Goal: Information Seeking & Learning: Learn about a topic

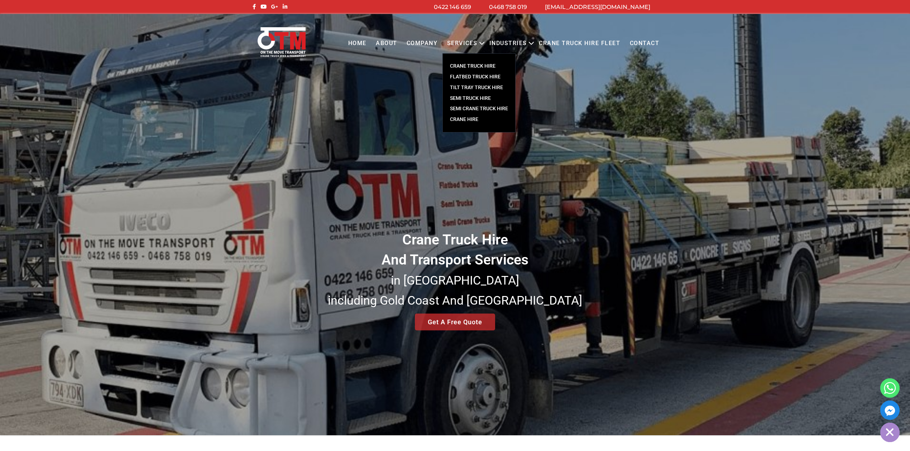
click at [470, 63] on link "CRANE TRUCK HIRE" at bounding box center [479, 66] width 72 height 11
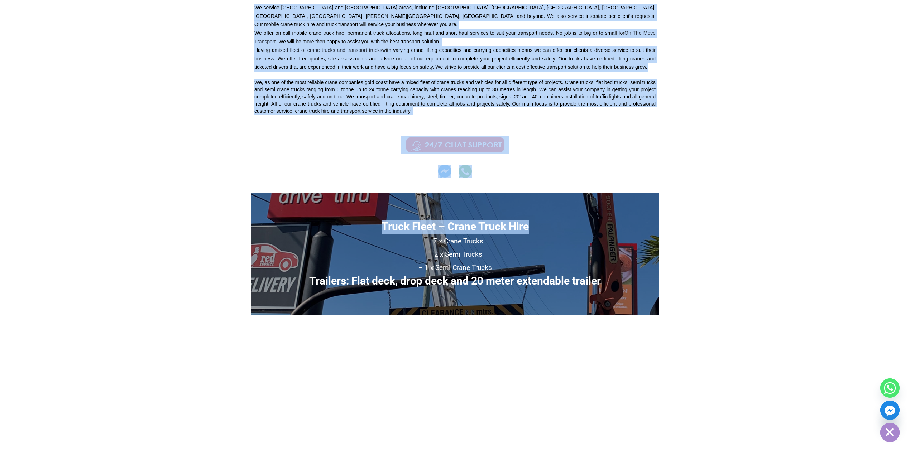
scroll to position [430, 0]
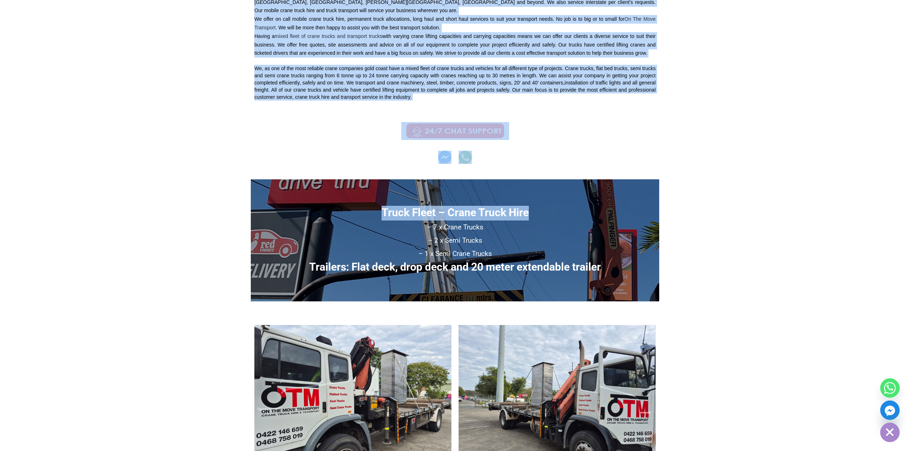
drag, startPoint x: 193, startPoint y: 24, endPoint x: 469, endPoint y: 93, distance: 285.0
copy body "Menu Close Home About COMPANY Services Open menu CRANE TRUCK HIRE FLATBED TRUCK…"
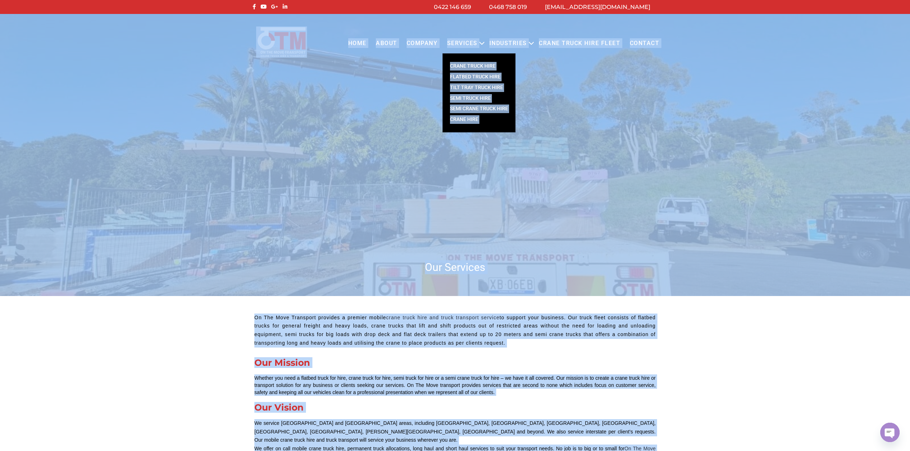
click at [465, 42] on link "Services" at bounding box center [462, 44] width 40 height 20
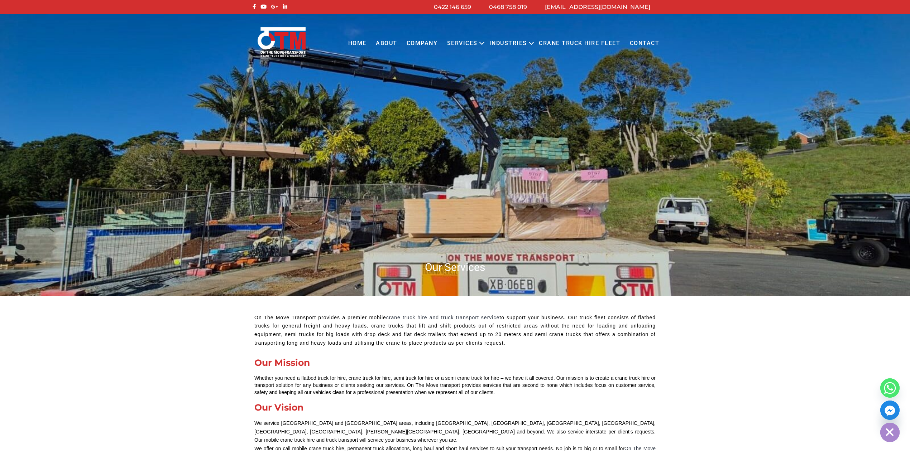
click at [465, 42] on link "Services" at bounding box center [462, 44] width 40 height 20
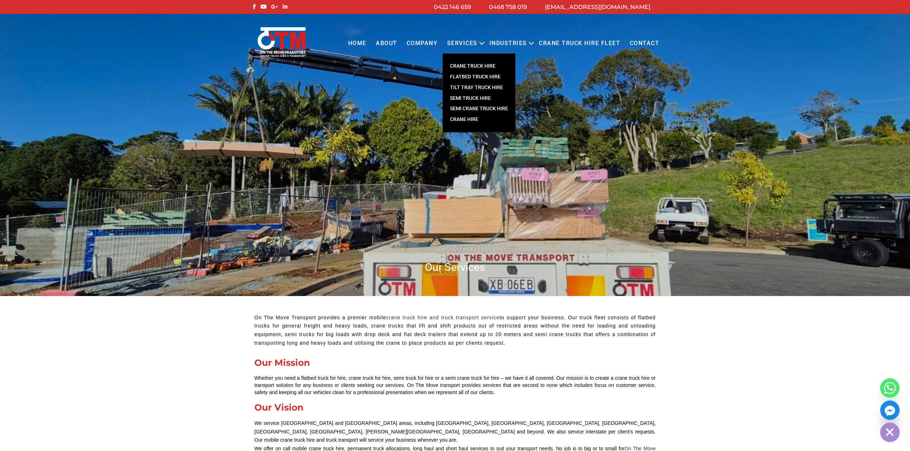
click at [474, 86] on link "TILT TRAY TRUCK HIRE" at bounding box center [479, 87] width 72 height 11
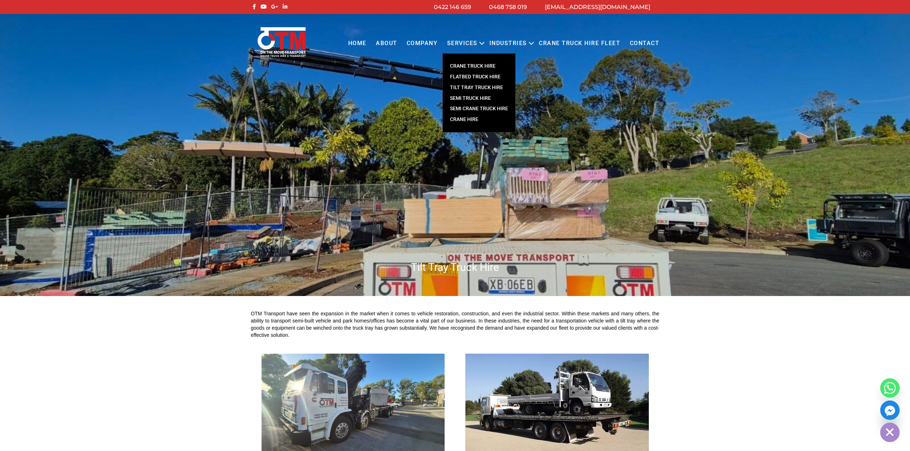
click at [475, 105] on link "SEMI CRANE TRUCK HIRE" at bounding box center [479, 109] width 72 height 11
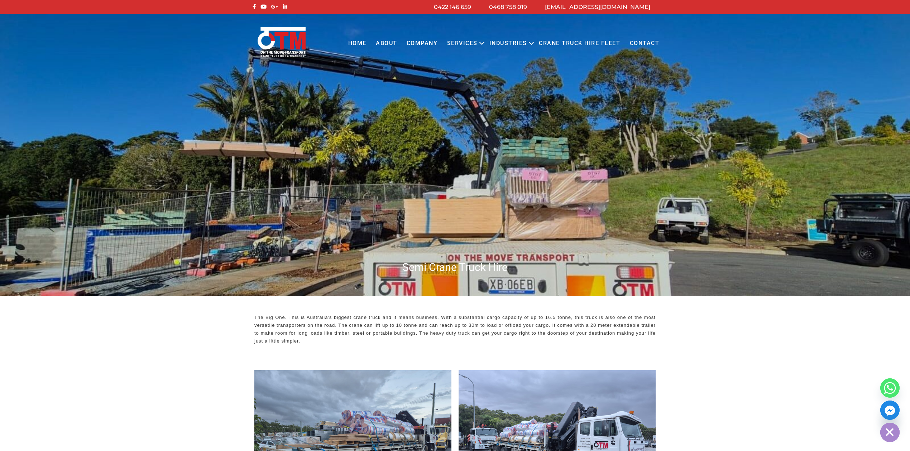
click at [365, 38] on link "Home" at bounding box center [357, 44] width 28 height 20
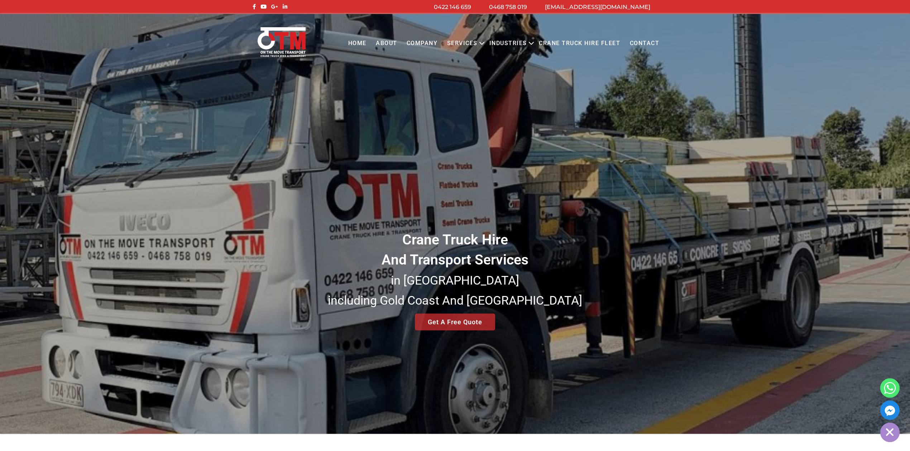
click at [393, 38] on link "About" at bounding box center [386, 44] width 31 height 20
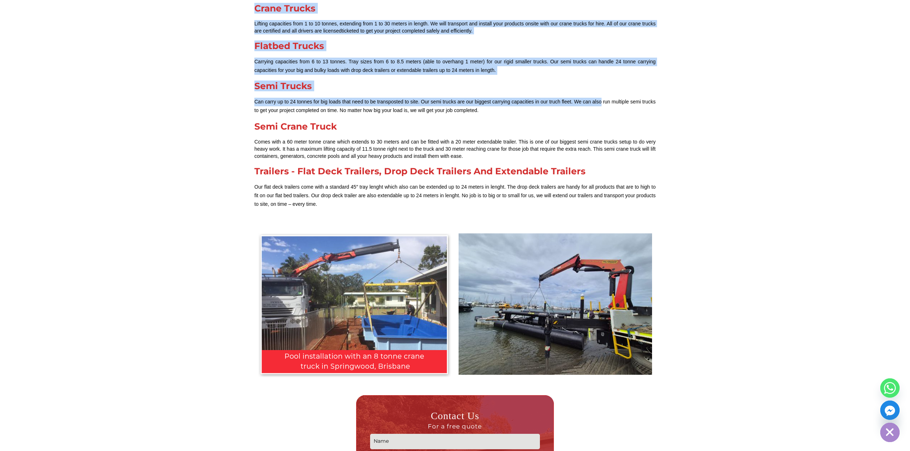
scroll to position [955, 0]
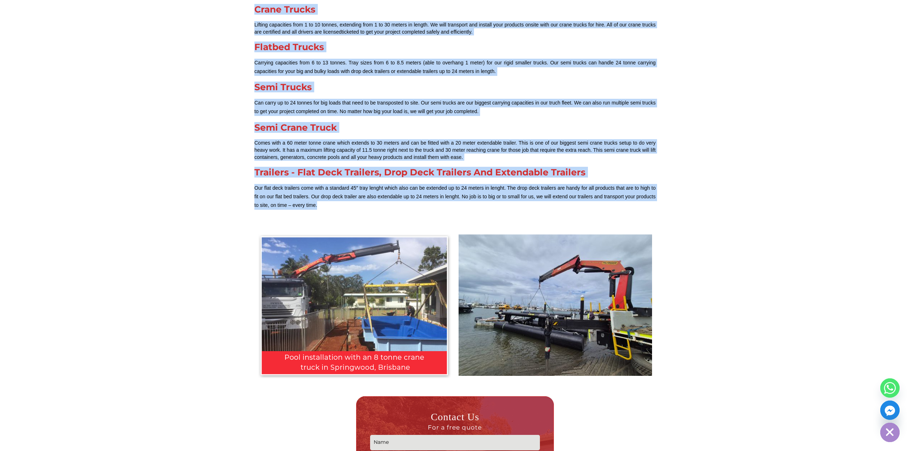
drag, startPoint x: 244, startPoint y: 319, endPoint x: 637, endPoint y: 212, distance: 406.7
click at [637, 212] on section "Gold Coast And [GEOGRAPHIC_DATA] Leading Mobile Crane Truck Hire & Transport Se…" at bounding box center [455, 36] width 910 height 1391
copy div "Lore Ipsum Dol Sitametc Adipisc Elitse Doeiu Tempo Inci & Utlaboree Dolorema Al…"
